Goal: Information Seeking & Learning: Learn about a topic

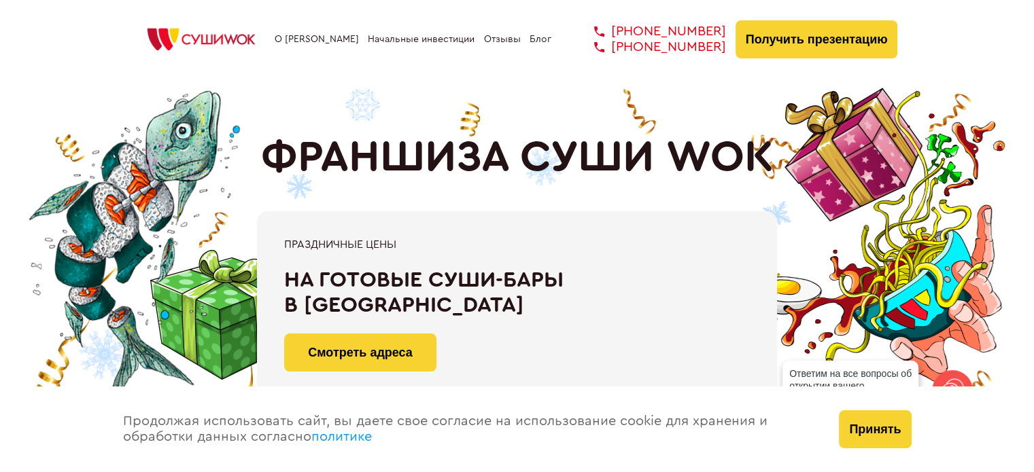
drag, startPoint x: 750, startPoint y: 152, endPoint x: 296, endPoint y: 146, distance: 453.4
click at [296, 146] on h1 "ФРАНШИЗА СУШИ WOK" at bounding box center [517, 158] width 513 height 50
click at [291, 150] on h1 "ФРАНШИЗА СУШИ WOK" at bounding box center [517, 158] width 513 height 50
drag, startPoint x: 294, startPoint y: 152, endPoint x: 756, endPoint y: 153, distance: 462.2
click at [756, 153] on h1 "ФРАНШИЗА СУШИ WOK" at bounding box center [517, 158] width 513 height 50
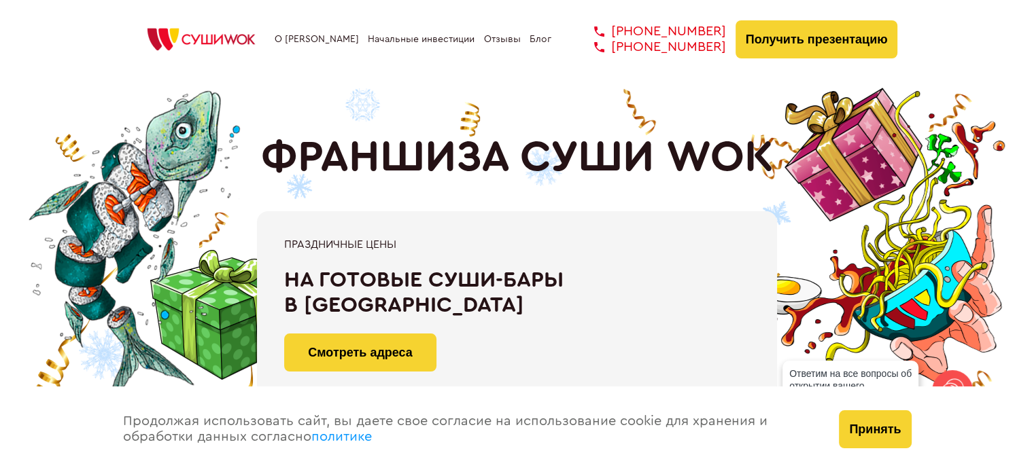
click at [705, 159] on h1 "ФРАНШИЗА СУШИ WOK" at bounding box center [517, 158] width 513 height 50
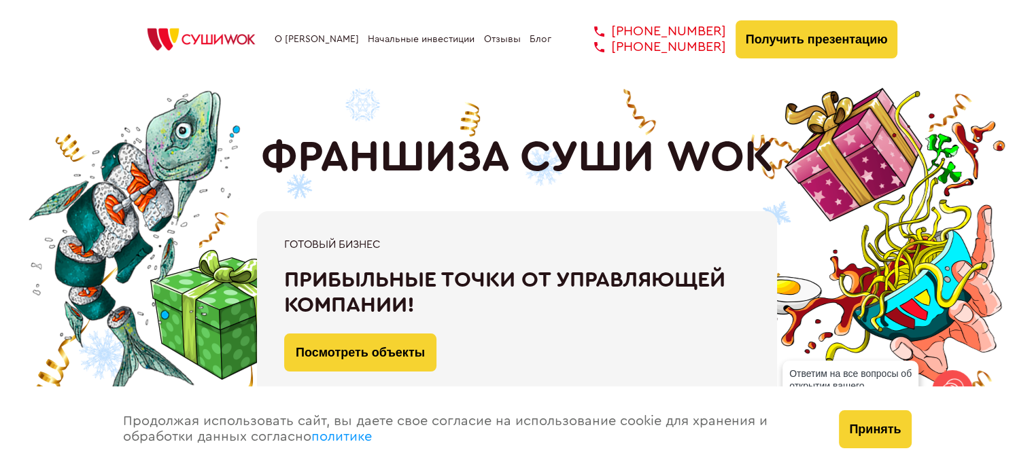
drag, startPoint x: 742, startPoint y: 157, endPoint x: 286, endPoint y: 160, distance: 456.1
click at [286, 160] on h1 "ФРАНШИЗА СУШИ WOK" at bounding box center [517, 158] width 513 height 50
click at [299, 160] on h1 "ФРАНШИЗА СУШИ WOK" at bounding box center [517, 158] width 513 height 50
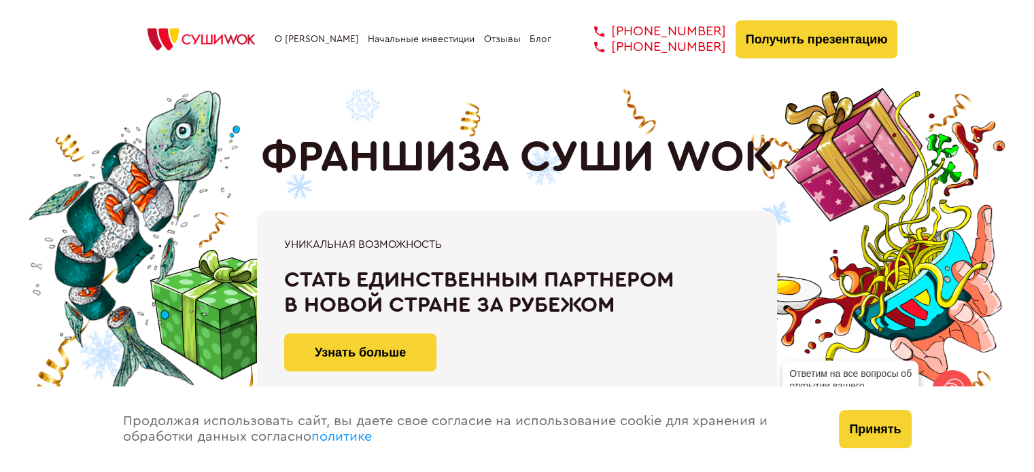
drag, startPoint x: 294, startPoint y: 158, endPoint x: 744, endPoint y: 154, distance: 450.0
click at [744, 154] on h1 "ФРАНШИЗА СУШИ WOK" at bounding box center [517, 158] width 513 height 50
click at [742, 156] on h1 "ФРАНШИЗА СУШИ WOK" at bounding box center [517, 158] width 513 height 50
drag, startPoint x: 748, startPoint y: 156, endPoint x: 305, endPoint y: 165, distance: 442.6
click at [305, 165] on h1 "ФРАНШИЗА СУШИ WOK" at bounding box center [517, 158] width 513 height 50
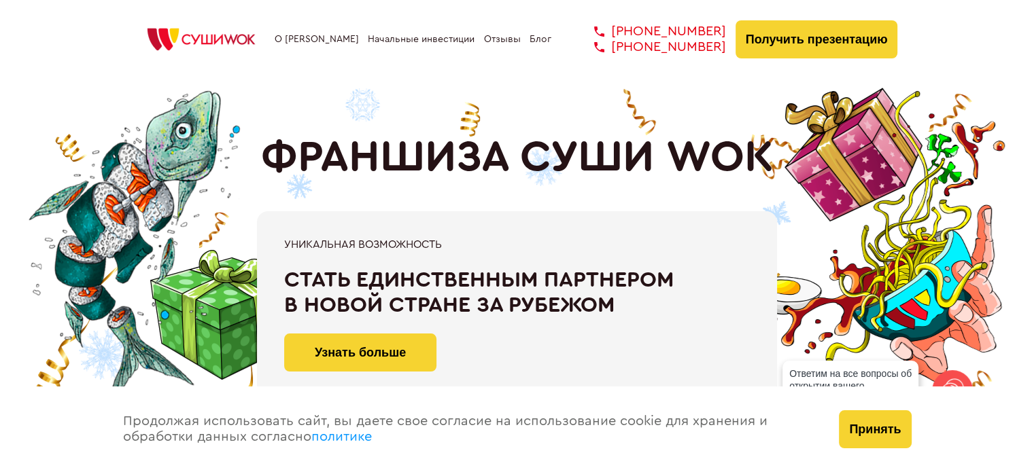
click at [298, 166] on h1 "ФРАНШИЗА СУШИ WOK" at bounding box center [517, 158] width 513 height 50
drag, startPoint x: 297, startPoint y: 162, endPoint x: 749, endPoint y: 157, distance: 452.0
click at [749, 157] on h1 "ФРАНШИЗА СУШИ WOK" at bounding box center [517, 158] width 513 height 50
click at [697, 159] on h1 "ФРАНШИЗА СУШИ WOK" at bounding box center [517, 158] width 513 height 50
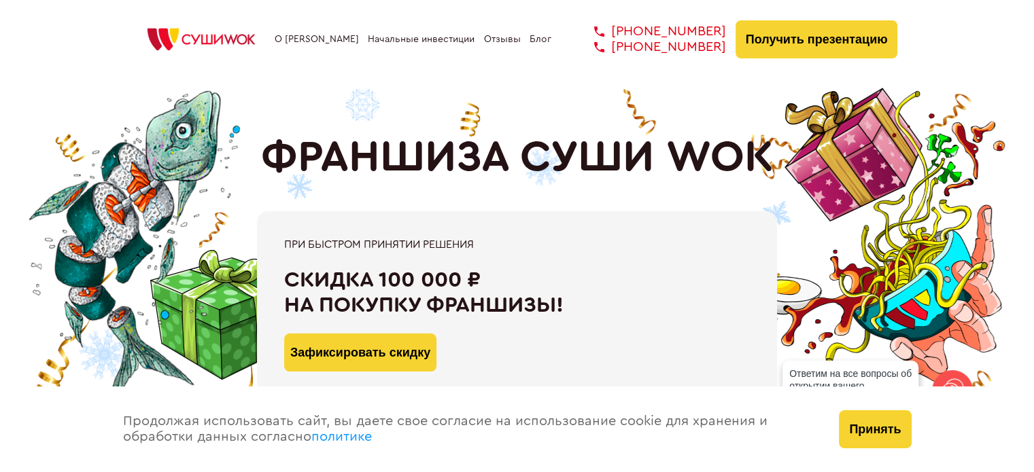
drag, startPoint x: 748, startPoint y: 158, endPoint x: 301, endPoint y: 159, distance: 446.6
click at [301, 159] on h1 "ФРАНШИЗА СУШИ WOK" at bounding box center [517, 158] width 513 height 50
click at [305, 160] on h1 "ФРАНШИЗА СУШИ WOK" at bounding box center [517, 158] width 513 height 50
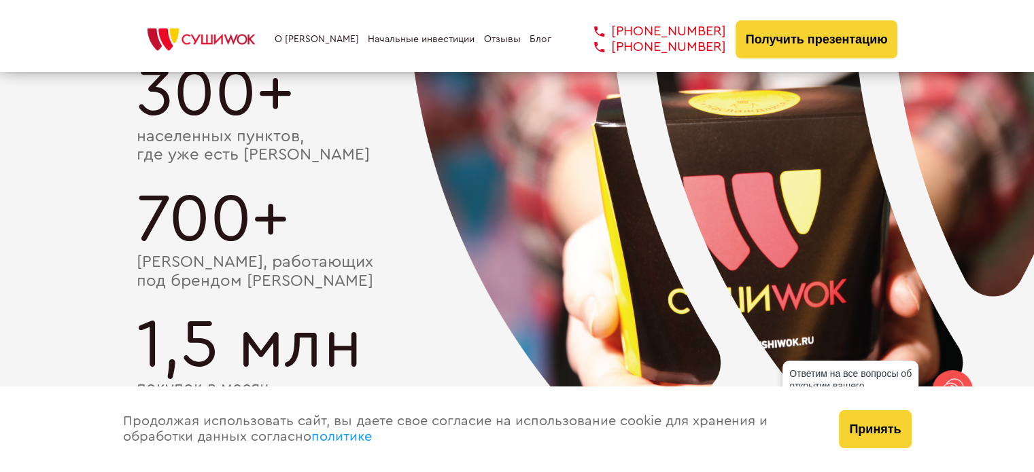
scroll to position [2651, 0]
